Goal: Task Accomplishment & Management: Use online tool/utility

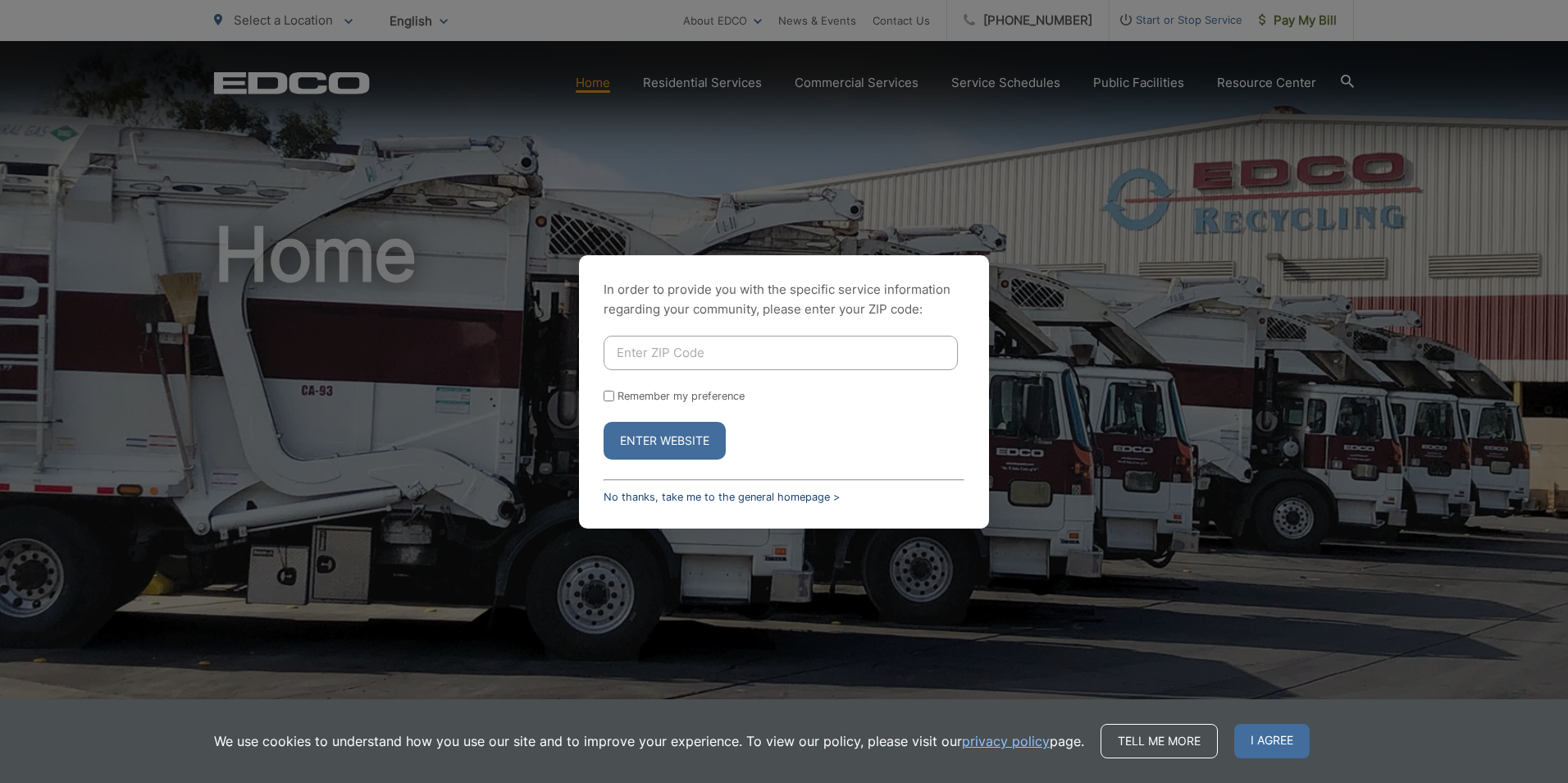
click at [656, 490] on link "No thanks, take me to the general homepage >" at bounding box center [721, 496] width 236 height 12
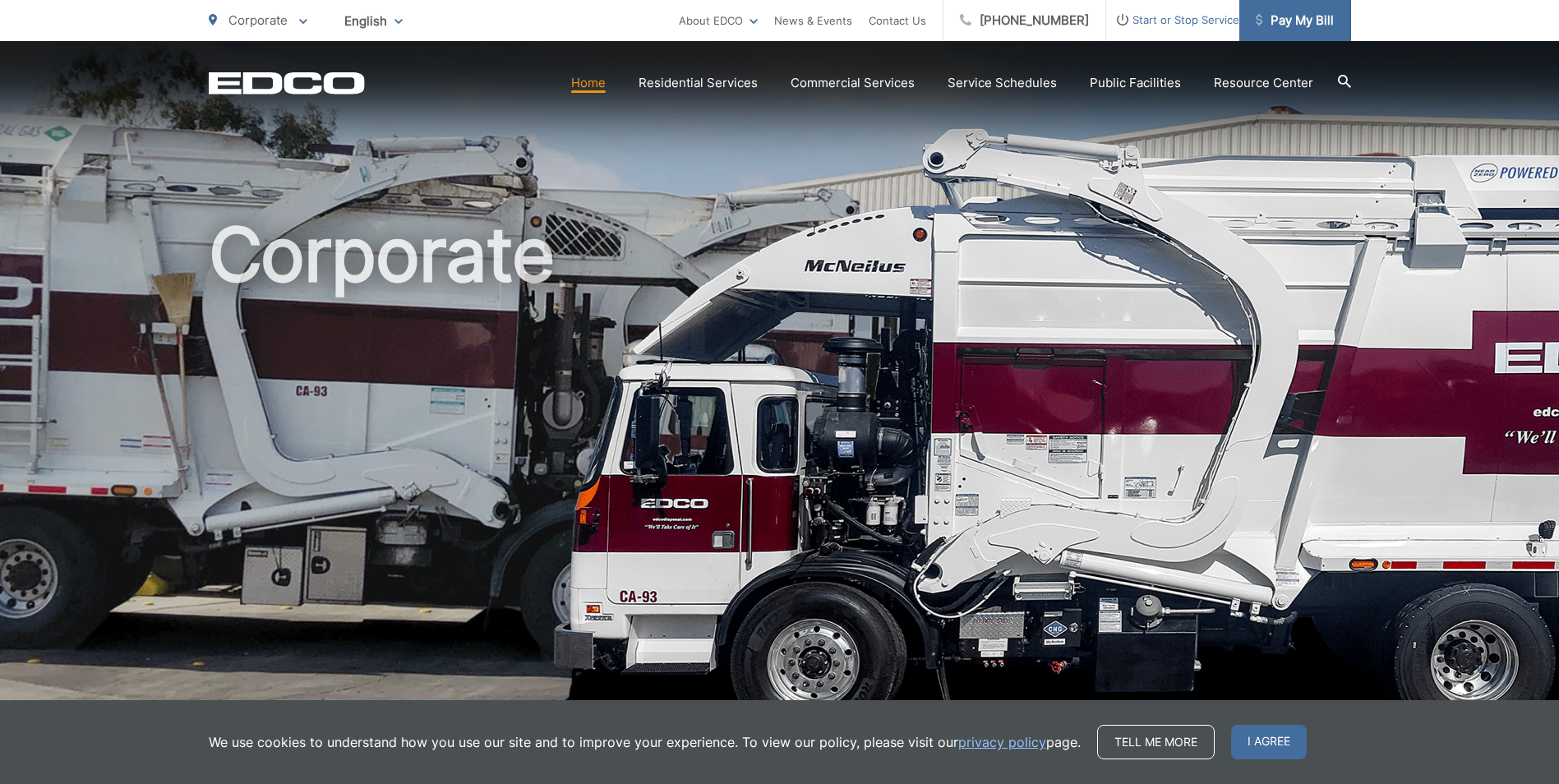
click at [1308, 24] on span "Pay My Bill" at bounding box center [1294, 21] width 78 height 20
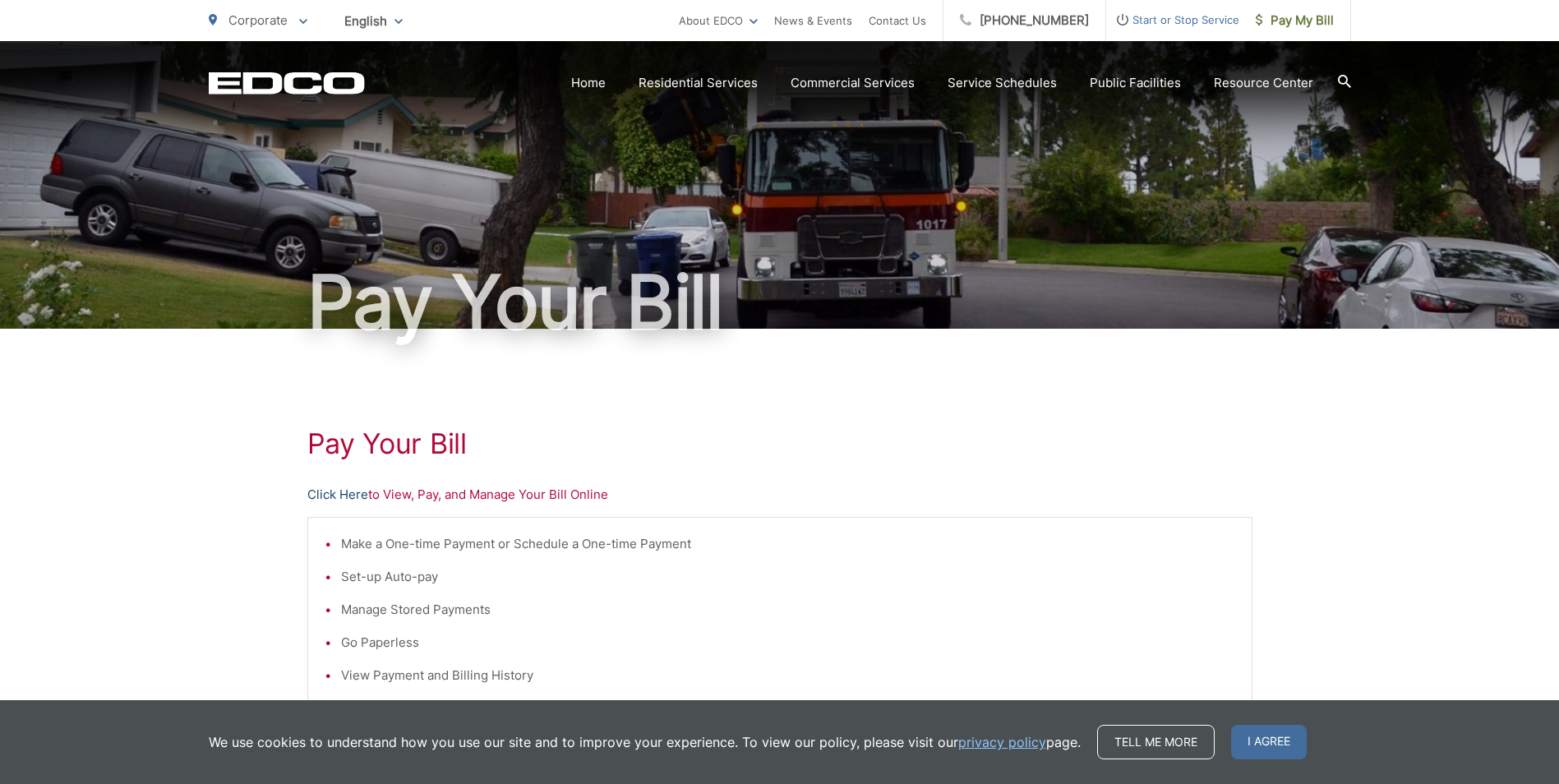
click at [337, 493] on link "Click Here" at bounding box center [337, 495] width 60 height 20
